Goal: Information Seeking & Learning: Learn about a topic

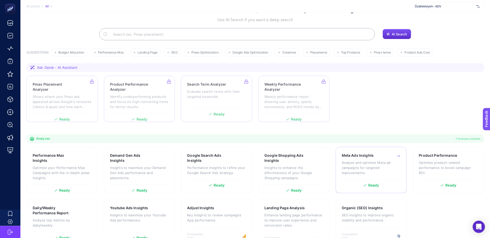
scroll to position [38, 0]
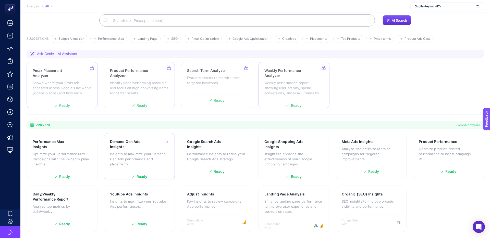
click at [123, 143] on h3 "Demand Gen Ads Insights" at bounding box center [131, 144] width 43 height 10
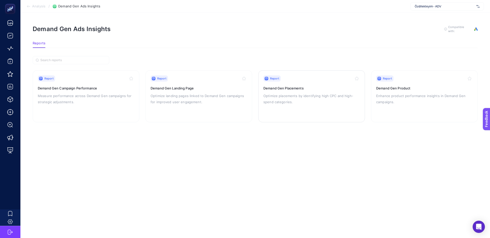
click at [262, 83] on link "Report Demand Gen Placements Optimize placements by identifying high CPC and hi…" at bounding box center [311, 96] width 107 height 52
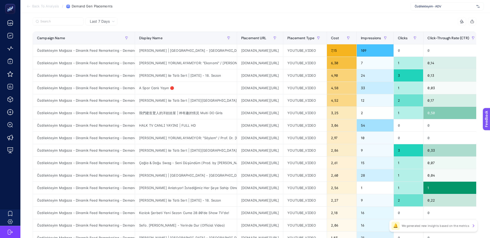
scroll to position [47, 0]
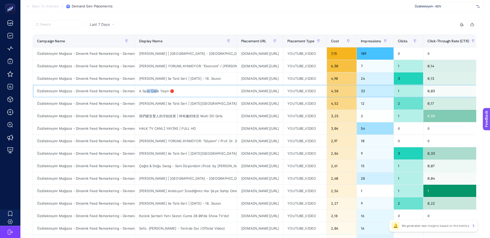
drag, startPoint x: 148, startPoint y: 91, endPoint x: 161, endPoint y: 91, distance: 13.8
click at [160, 91] on div "A Spor Canlı Yayın 🔴" at bounding box center [186, 91] width 102 height 12
click at [161, 91] on div "A Spor Canlı Yayın 🔴" at bounding box center [186, 91] width 102 height 12
drag, startPoint x: 73, startPoint y: 91, endPoint x: 104, endPoint y: 91, distance: 31.1
click at [104, 91] on div "Özdilekteyim Mağaza - Dinamik Feed Remarketing - Demand Gen" at bounding box center [84, 91] width 102 height 12
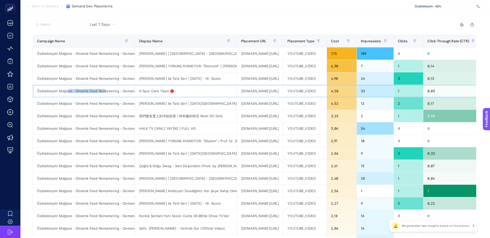
click at [105, 91] on div "Özdilekteyim Mağaza - Dinamik Feed Remarketing - Demand Gen" at bounding box center [84, 91] width 102 height 12
click at [80, 91] on div "Özdilekteyim Mağaza - Dinamik Feed Remarketing - Demand Gen" at bounding box center [84, 91] width 102 height 12
click at [79, 91] on div "Özdilekteyim Mağaza - Dinamik Feed Remarketing - Demand Gen" at bounding box center [84, 91] width 102 height 12
drag, startPoint x: 82, startPoint y: 91, endPoint x: 124, endPoint y: 91, distance: 42.4
click at [124, 91] on div "Özdilekteyim Mağaza - Dinamik Feed Remarketing - Demand Gen" at bounding box center [84, 91] width 102 height 12
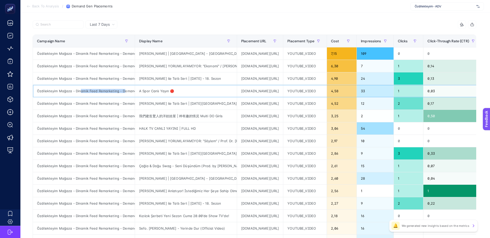
click at [124, 91] on div "Özdilekteyim Mağaza - Dinamik Feed Remarketing - Demand Gen" at bounding box center [84, 91] width 102 height 12
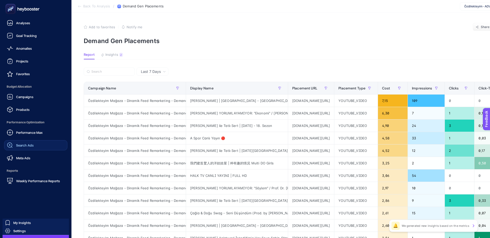
click at [23, 143] on div "Search Ads" at bounding box center [20, 145] width 27 height 6
